Goal: Information Seeking & Learning: Find specific fact

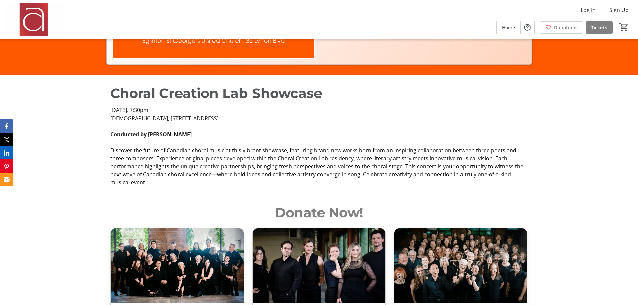
scroll to position [234, 0]
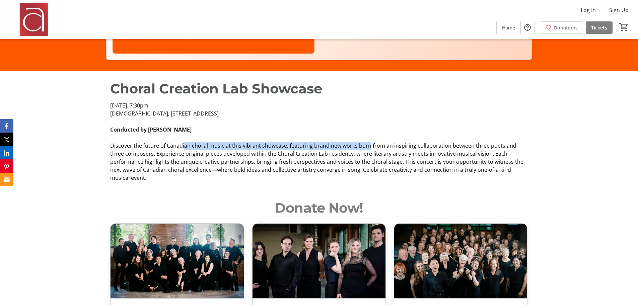
drag, startPoint x: 184, startPoint y: 144, endPoint x: 385, endPoint y: 154, distance: 201.8
click at [368, 147] on span "Discover the future of Canadian choral music at this vibrant showcase, featurin…" at bounding box center [316, 162] width 413 height 40
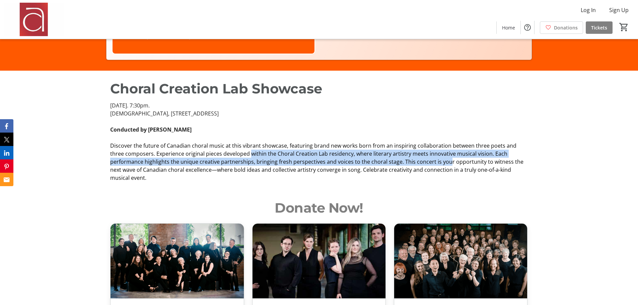
drag, startPoint x: 411, startPoint y: 158, endPoint x: 234, endPoint y: 156, distance: 176.8
click at [234, 156] on span "Discover the future of Canadian choral music at this vibrant showcase, featurin…" at bounding box center [316, 162] width 413 height 40
click at [191, 165] on span "Discover the future of Canadian choral music at this vibrant showcase, featurin…" at bounding box center [316, 162] width 413 height 40
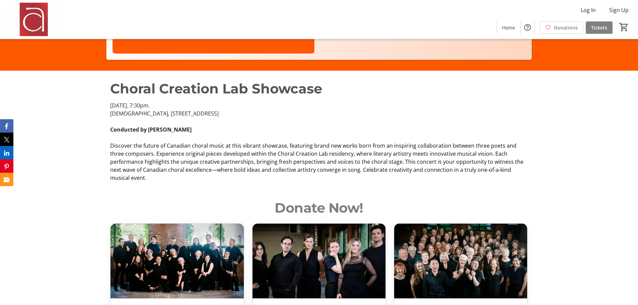
drag, startPoint x: 109, startPoint y: 113, endPoint x: 219, endPoint y: 113, distance: 109.1
click at [219, 113] on div "[DATE]. 7:30pm. [DEMOGRAPHIC_DATA], [STREET_ADDRESS][PERSON_NAME] Conducted by …" at bounding box center [318, 141] width 425 height 80
copy p "[DEMOGRAPHIC_DATA], [STREET_ADDRESS]"
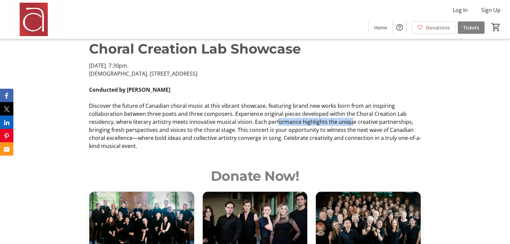
drag, startPoint x: 311, startPoint y: 124, endPoint x: 353, endPoint y: 118, distance: 42.9
click at [353, 118] on span "Discover the future of Canadian choral music at this vibrant showcase, featurin…" at bounding box center [255, 126] width 332 height 48
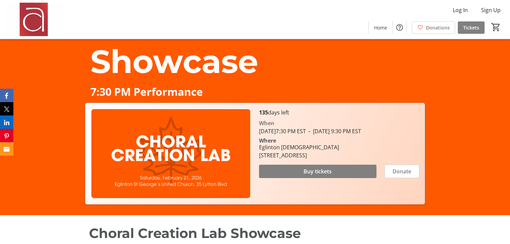
scroll to position [47, 0]
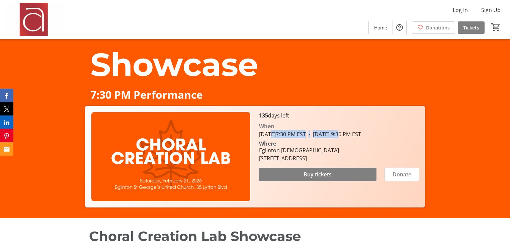
drag, startPoint x: 270, startPoint y: 134, endPoint x: 369, endPoint y: 134, distance: 98.8
click at [361, 134] on tr-event-date-display "[DATE] 7:30 PM EST - [DATE] 9:30 PM EST" at bounding box center [310, 134] width 102 height 7
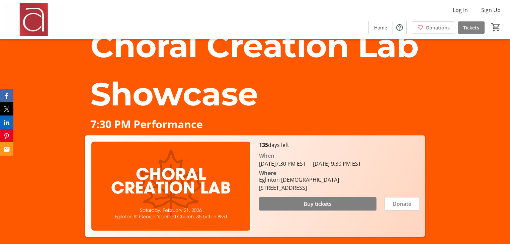
scroll to position [27, 0]
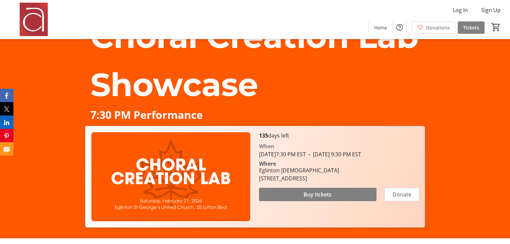
drag, startPoint x: 283, startPoint y: 153, endPoint x: 366, endPoint y: 156, distance: 83.1
click at [361, 156] on tr-event-date-display "[DATE] 7:30 PM EST - [DATE] 9:30 PM EST" at bounding box center [310, 154] width 102 height 7
drag, startPoint x: 260, startPoint y: 178, endPoint x: 389, endPoint y: 186, distance: 129.5
click at [389, 182] on div "Eglinton St. George's United Church 35 Lytton Boulevard, Toronto, ON M4R 1L2" at bounding box center [339, 174] width 168 height 16
copy div "Eglinton St. George's United Church 35 Lytton Boulevard, Toronto, ON M4R 1L2"
